Goal: Obtain resource: Obtain resource

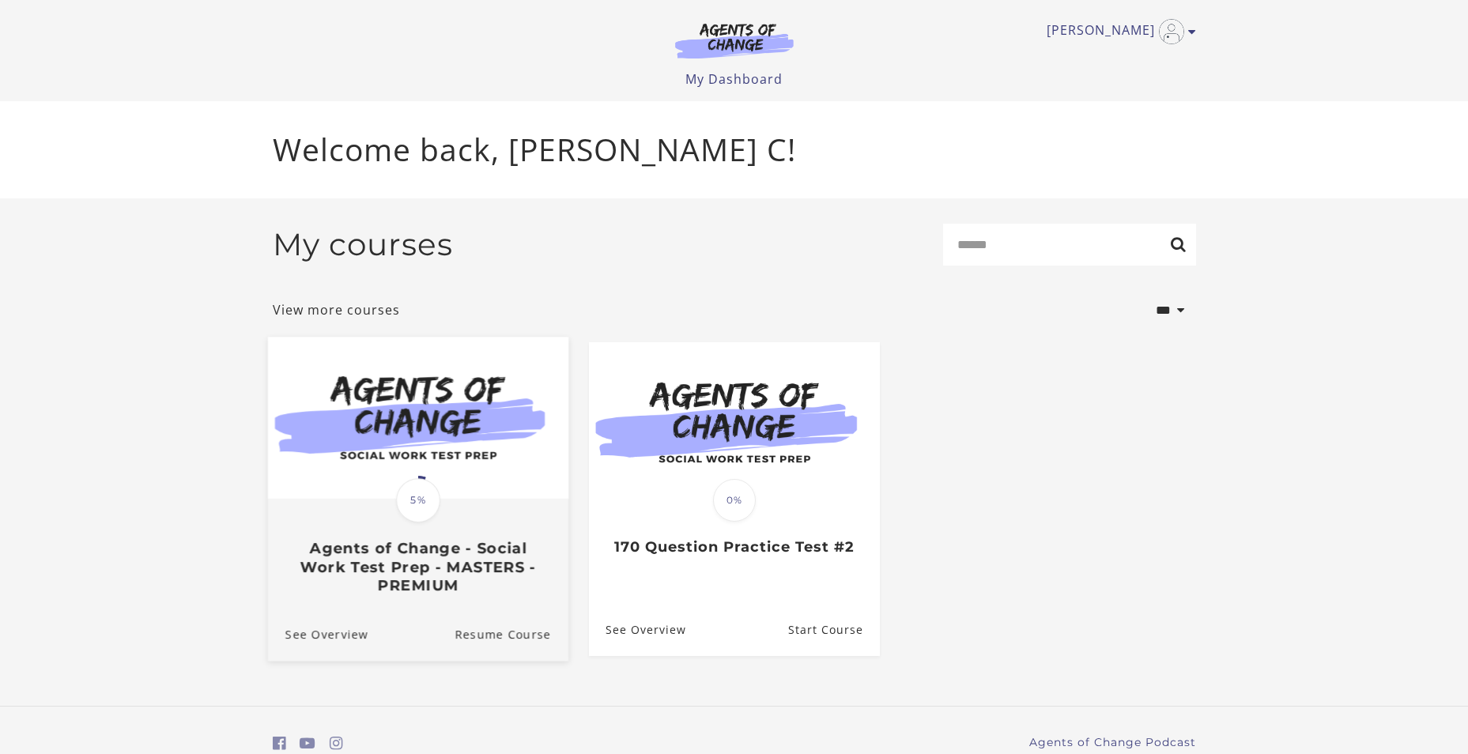
click at [429, 500] on span "5%" at bounding box center [418, 500] width 44 height 44
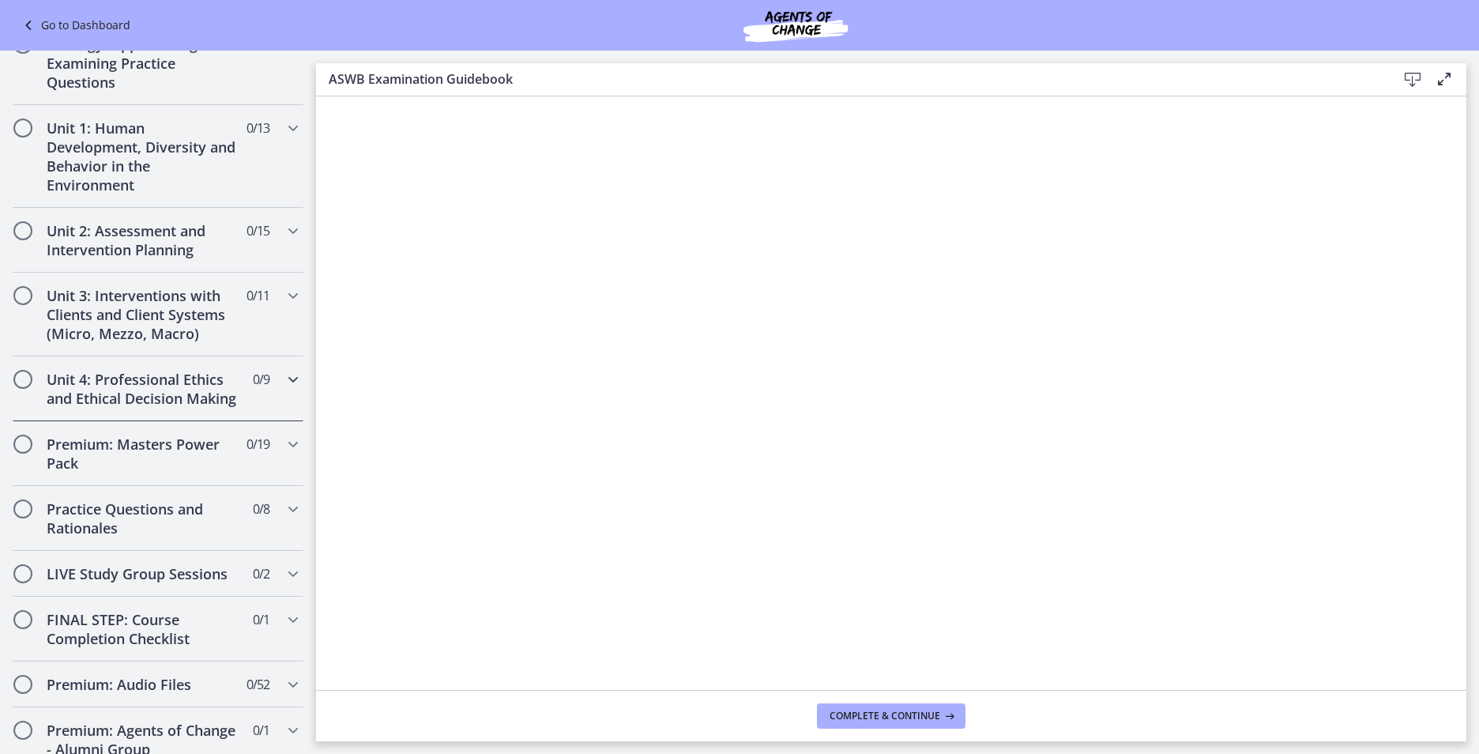
scroll to position [711, 0]
